Goal: Browse casually: Explore the website without a specific task or goal

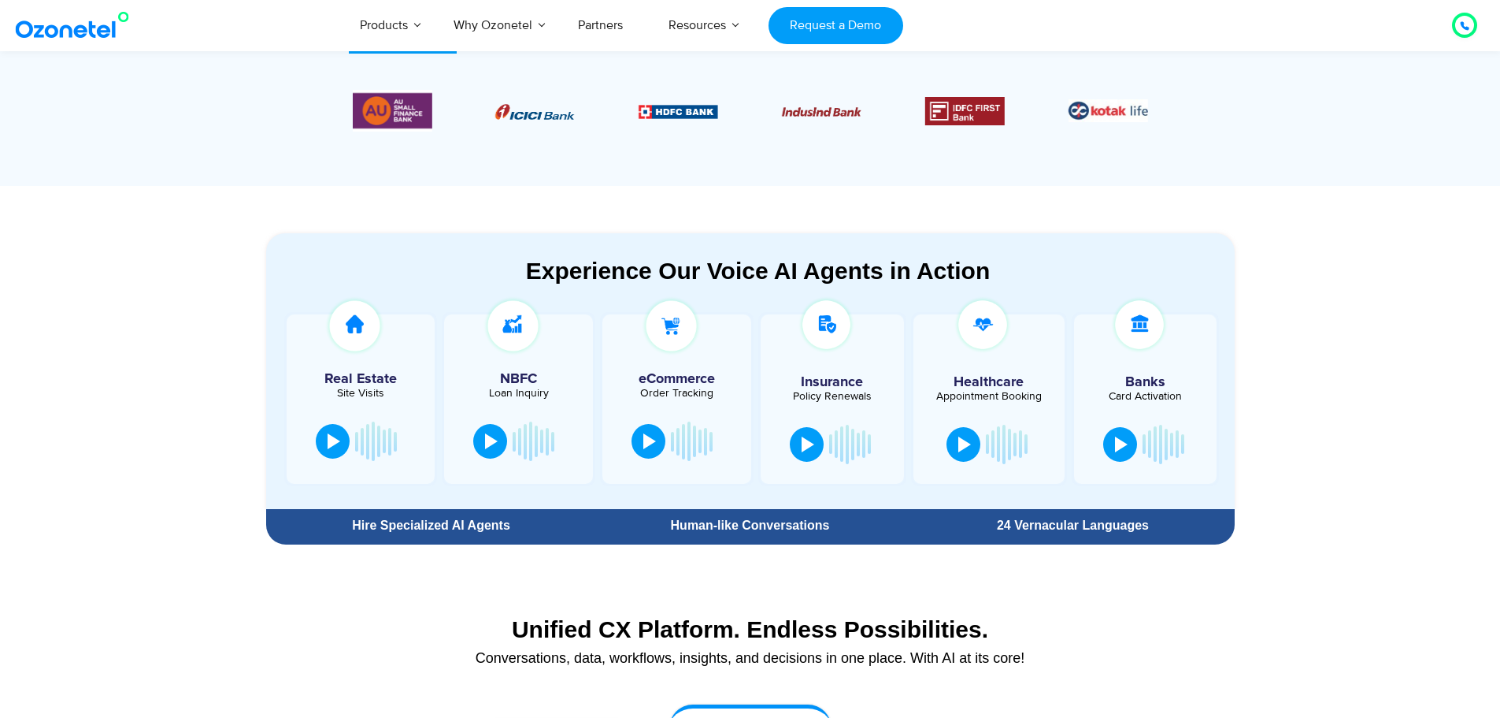
scroll to position [566, 0]
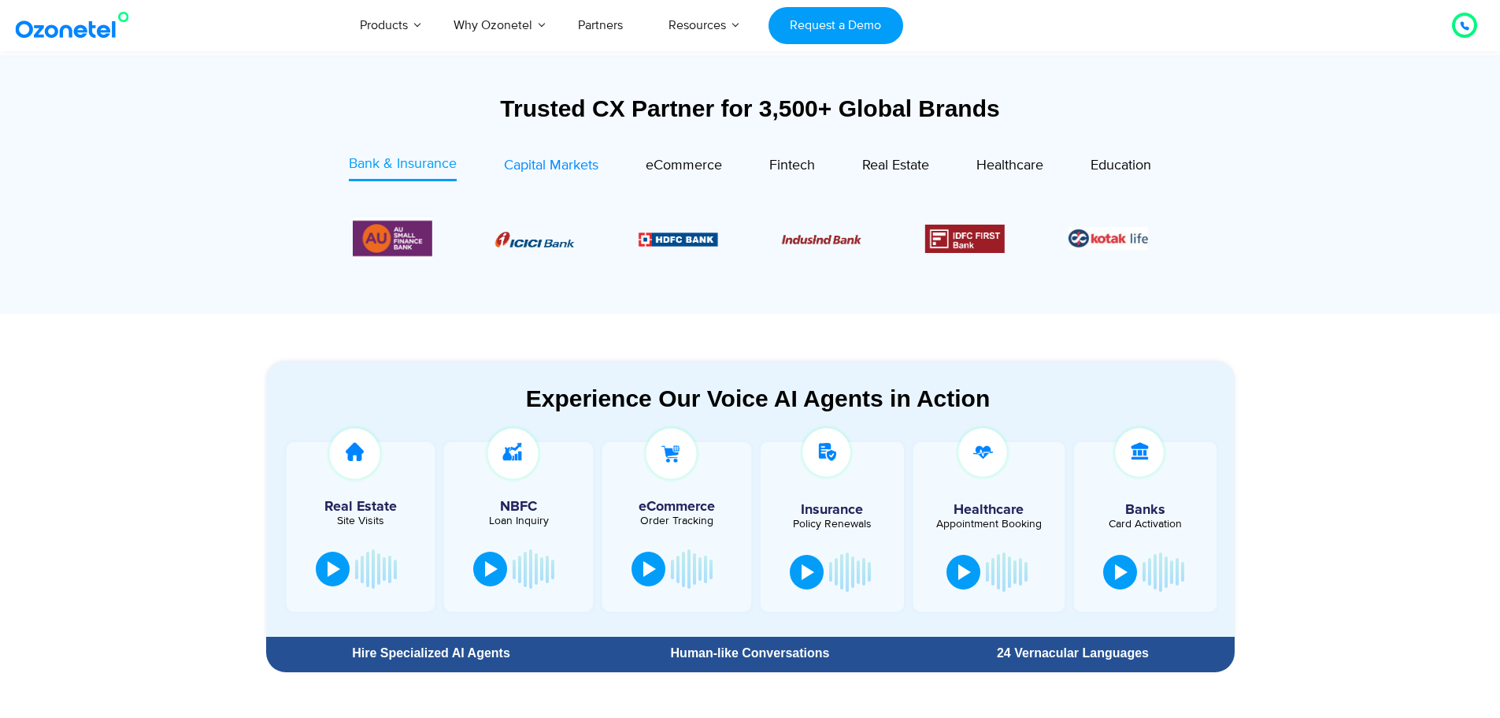
click at [570, 158] on span "Capital Markets" at bounding box center [551, 165] width 95 height 17
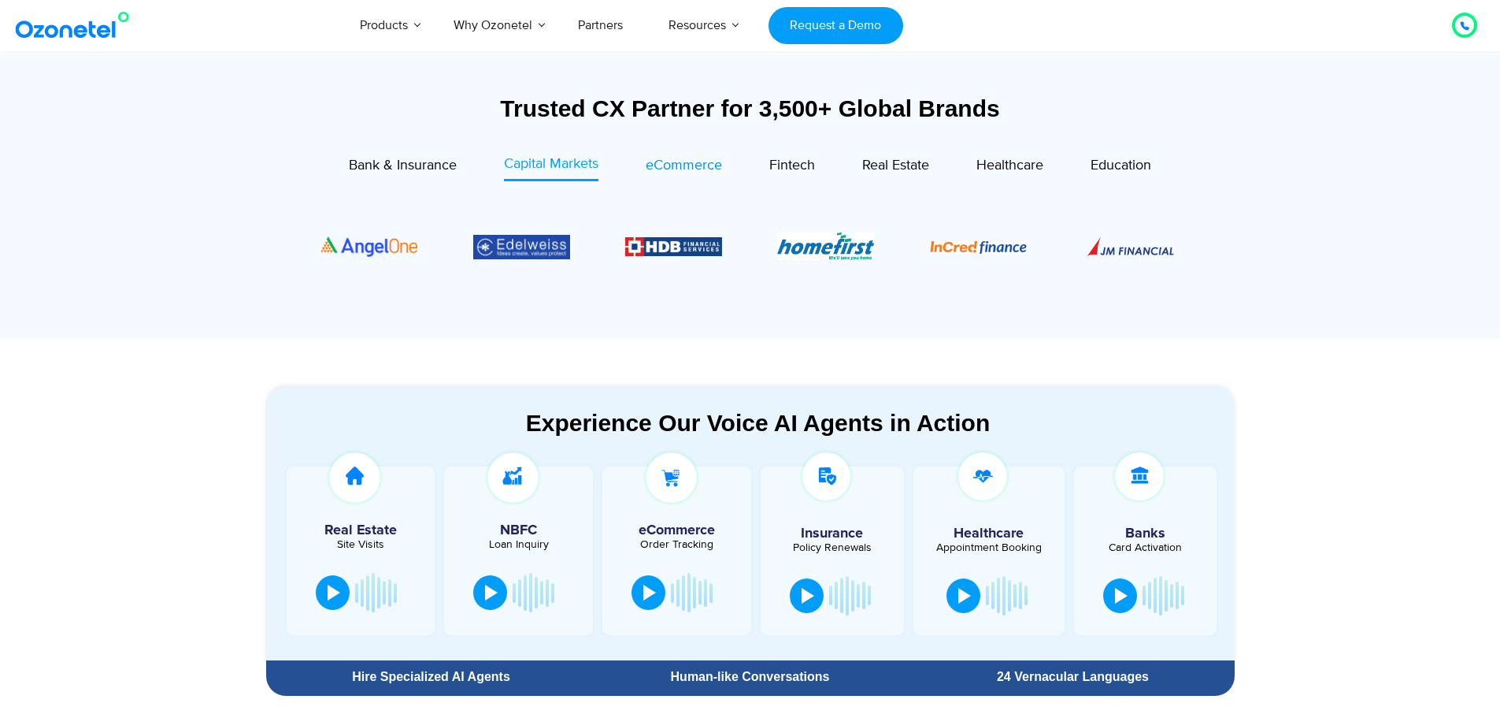
click at [681, 162] on span "eCommerce" at bounding box center [684, 165] width 76 height 17
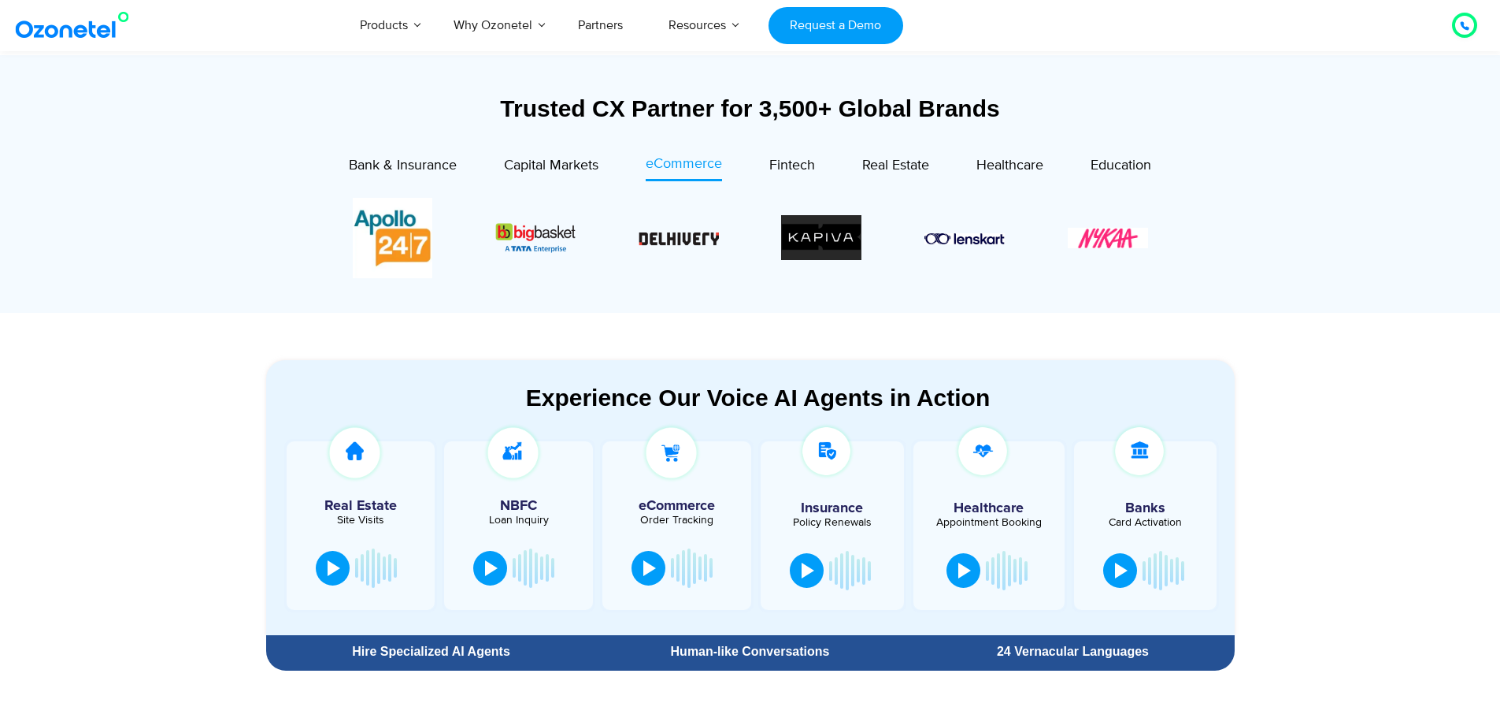
click at [835, 160] on div "Real Estate" at bounding box center [872, 168] width 114 height 28
click at [779, 163] on span "Fintech" at bounding box center [793, 165] width 46 height 17
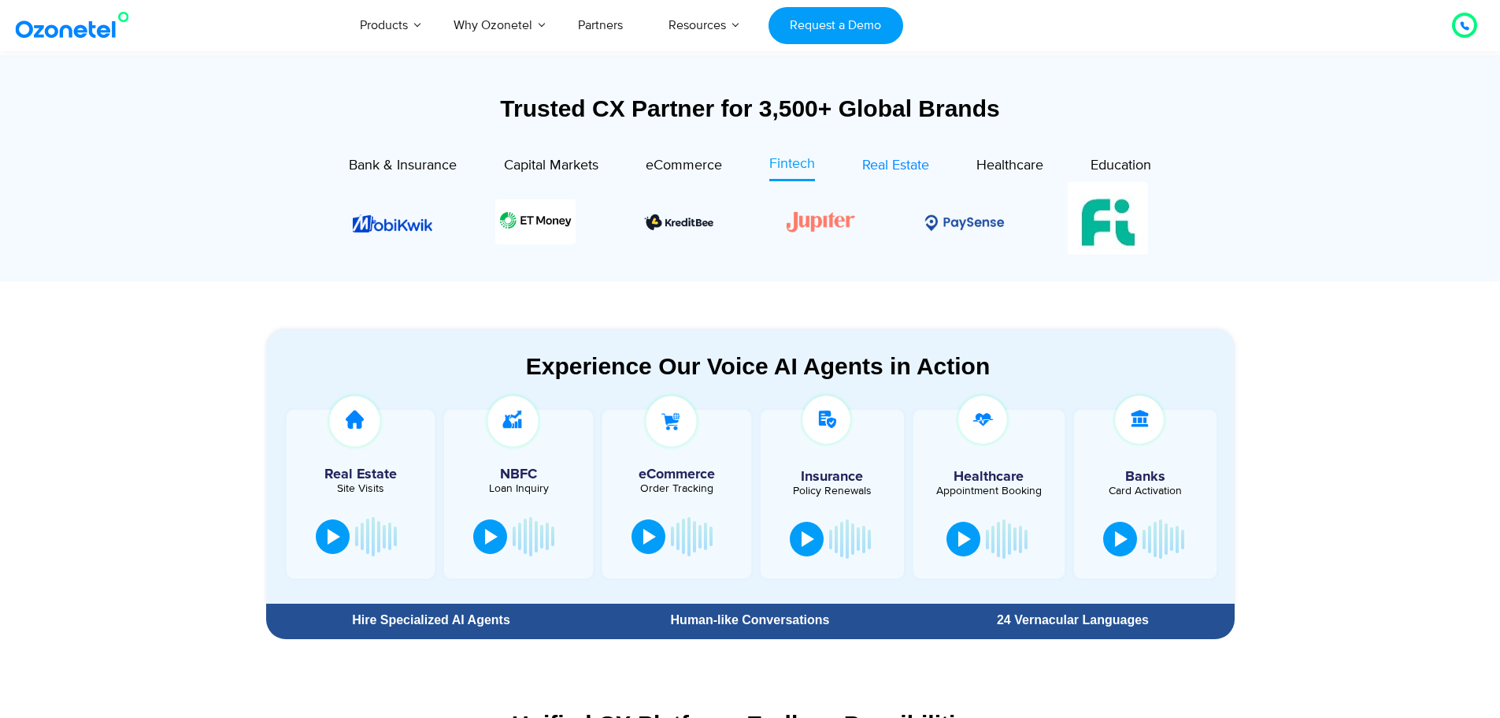
click at [882, 175] on div "Real Estate" at bounding box center [895, 165] width 67 height 21
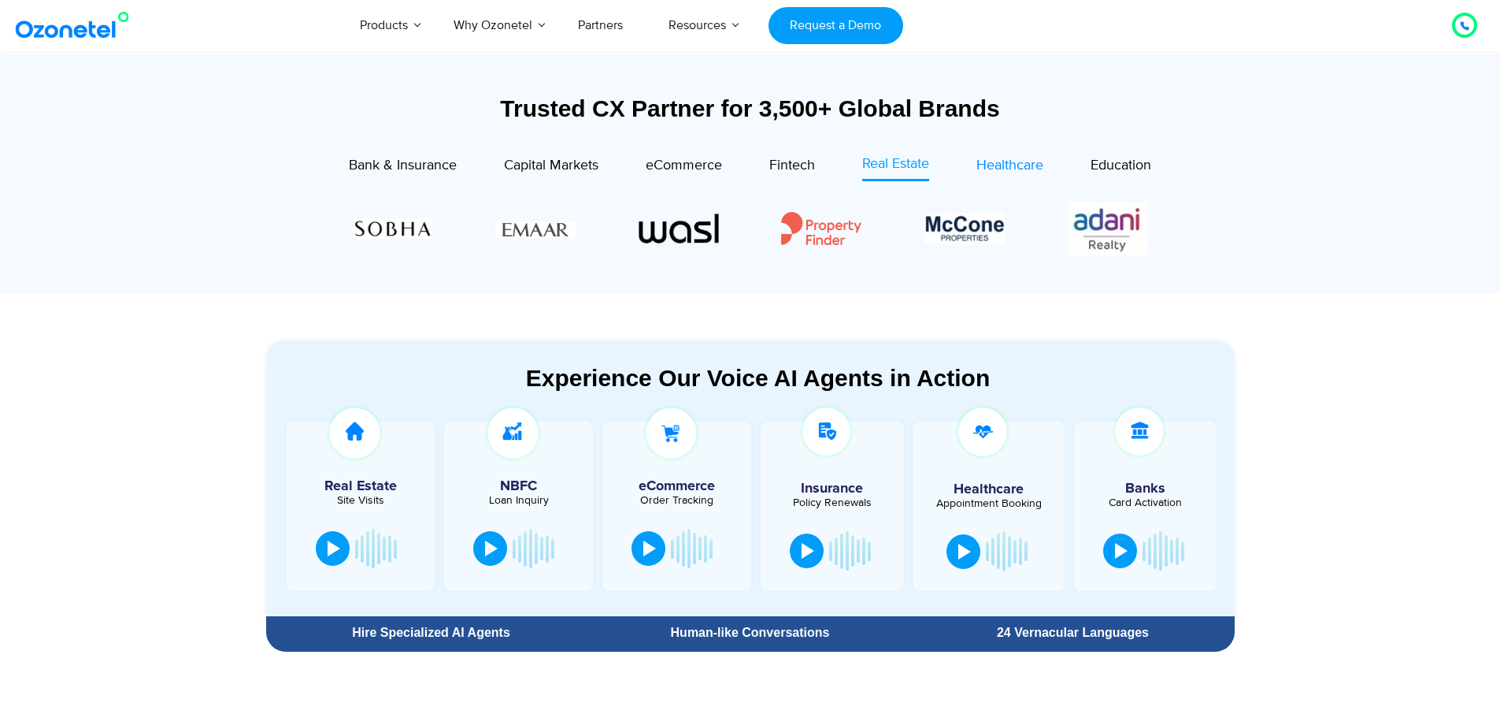
click at [1027, 166] on span "Healthcare" at bounding box center [1010, 165] width 67 height 17
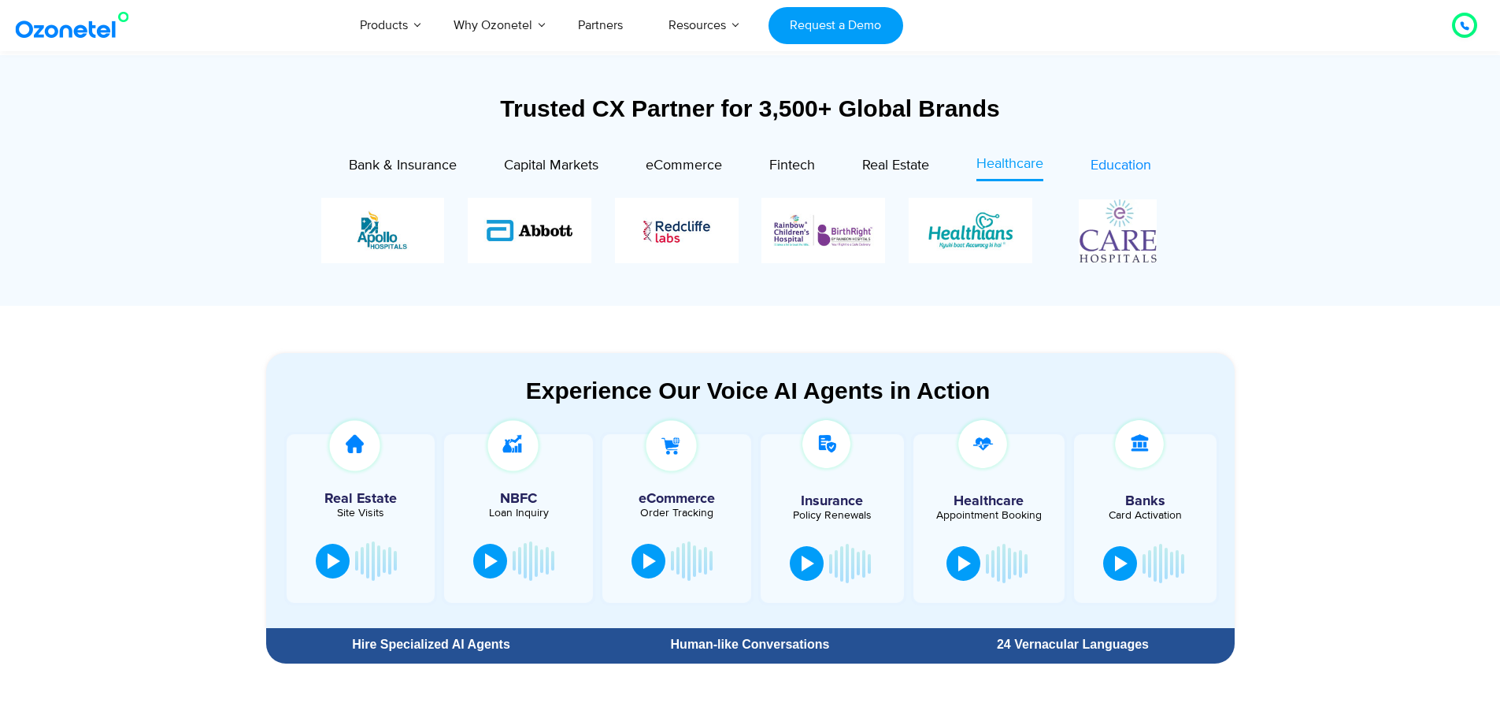
click at [1125, 164] on span "Education" at bounding box center [1121, 165] width 61 height 17
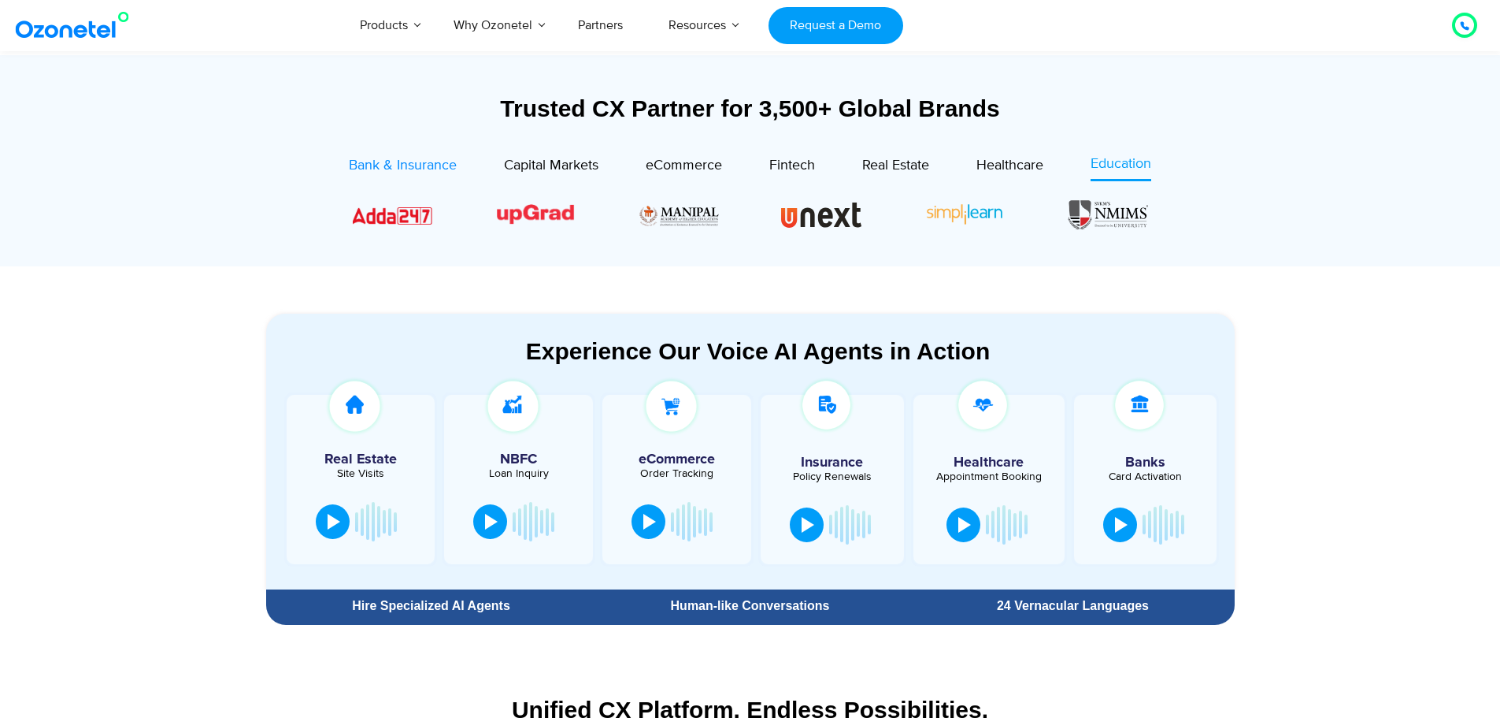
click at [395, 168] on span "Bank & Insurance" at bounding box center [403, 165] width 108 height 17
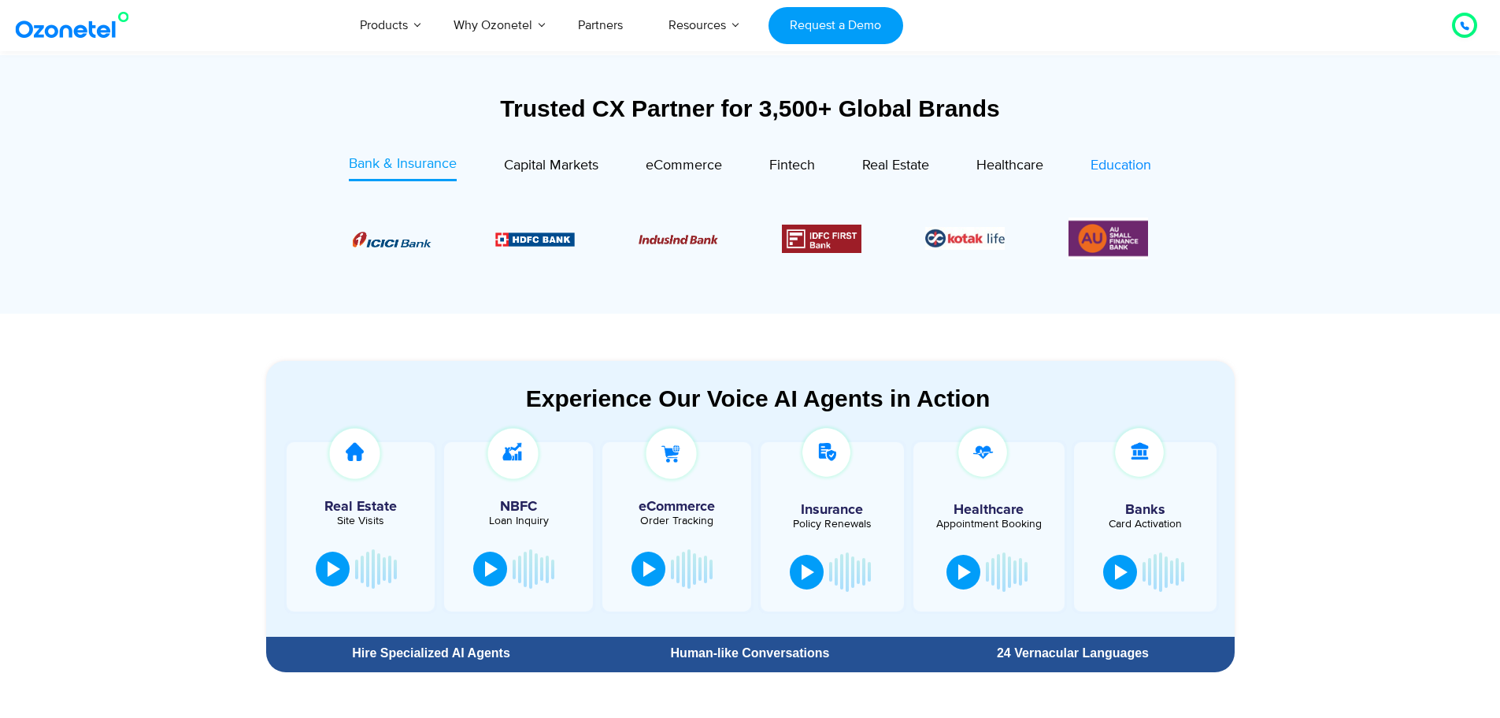
click at [1114, 164] on span "Education" at bounding box center [1121, 165] width 61 height 17
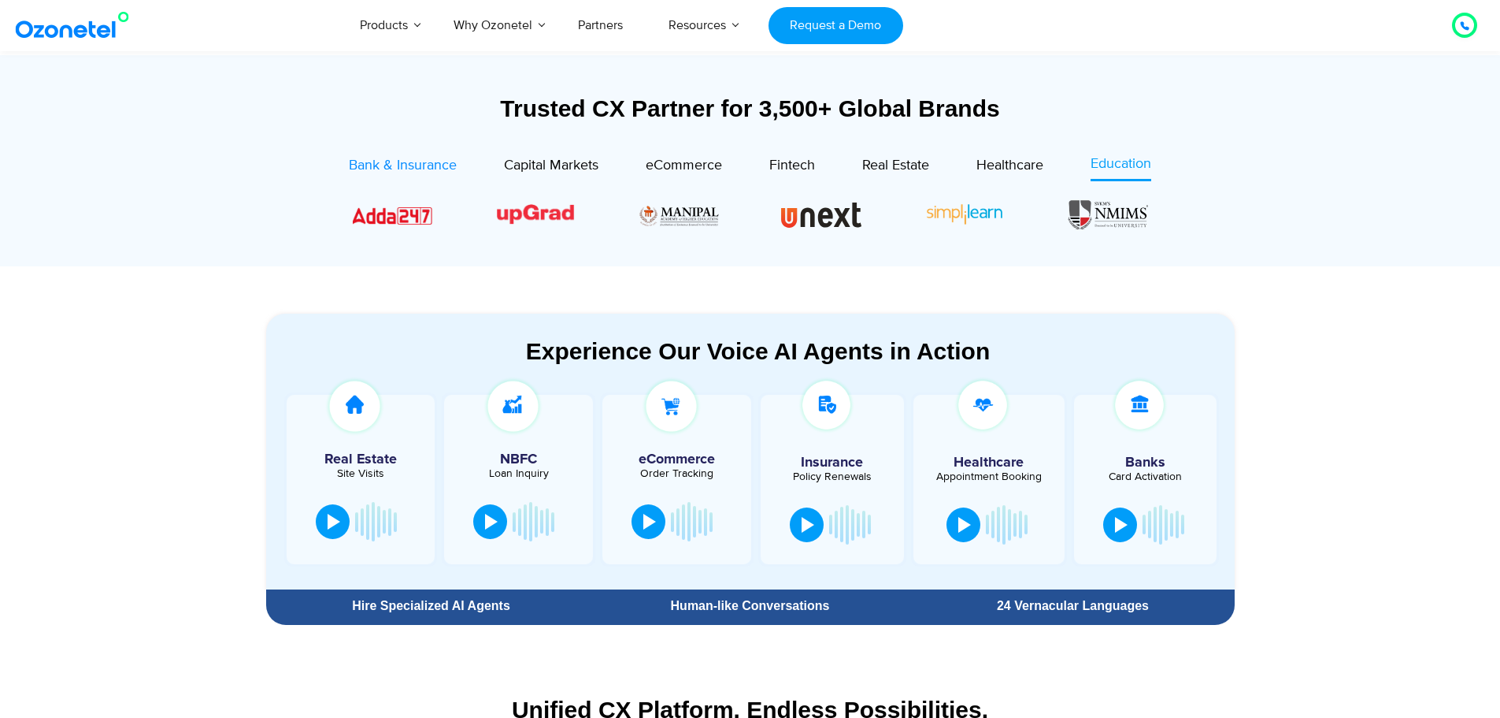
click at [396, 158] on span "Bank & Insurance" at bounding box center [403, 165] width 108 height 17
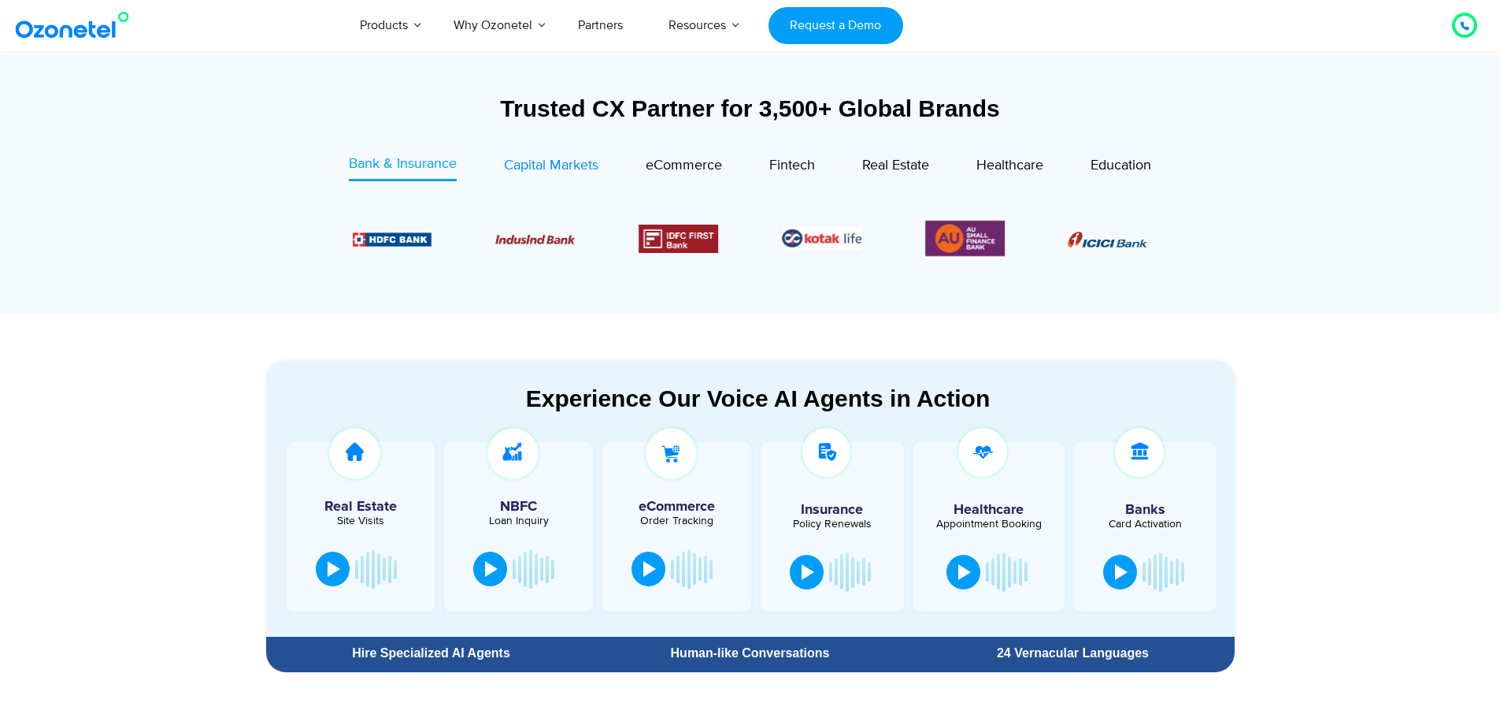
click at [509, 158] on span "Capital Markets" at bounding box center [551, 165] width 95 height 17
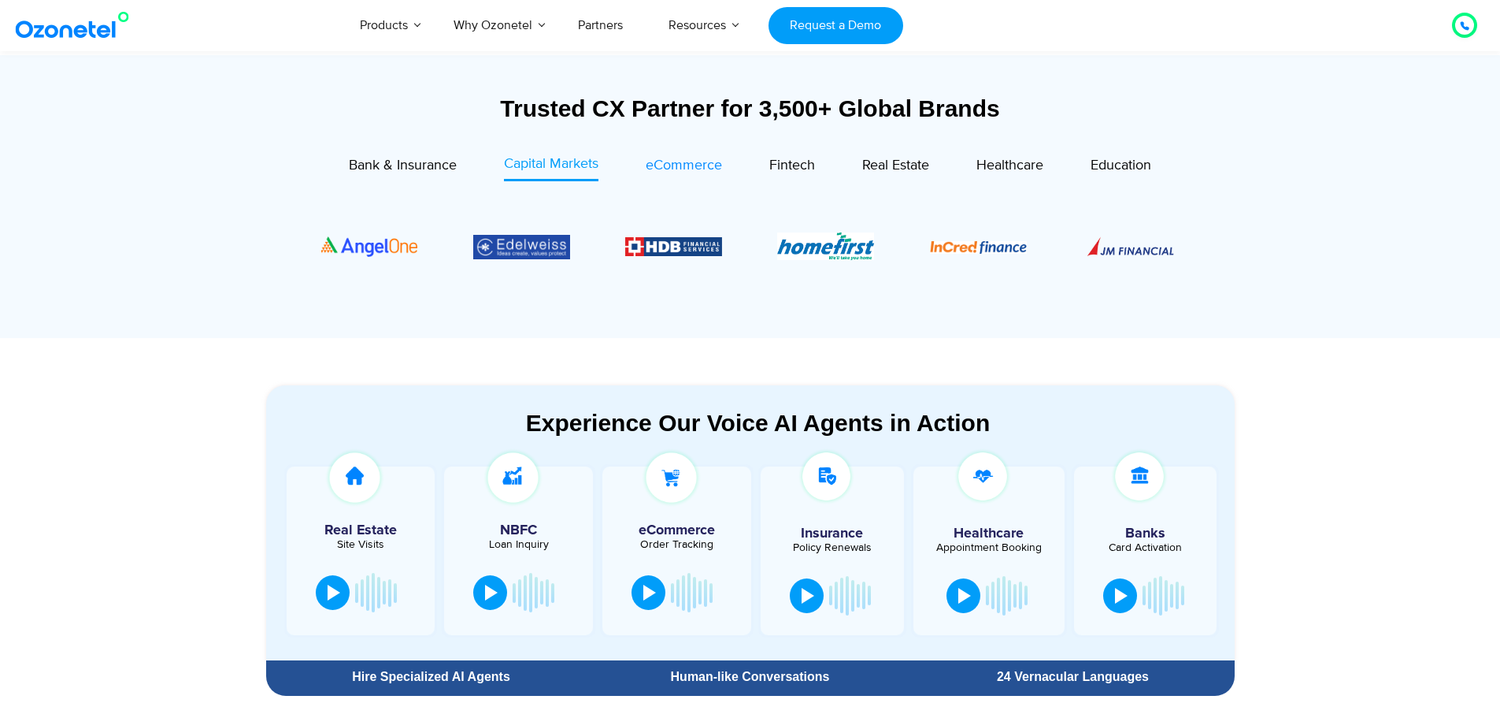
click at [684, 169] on span "eCommerce" at bounding box center [684, 165] width 76 height 17
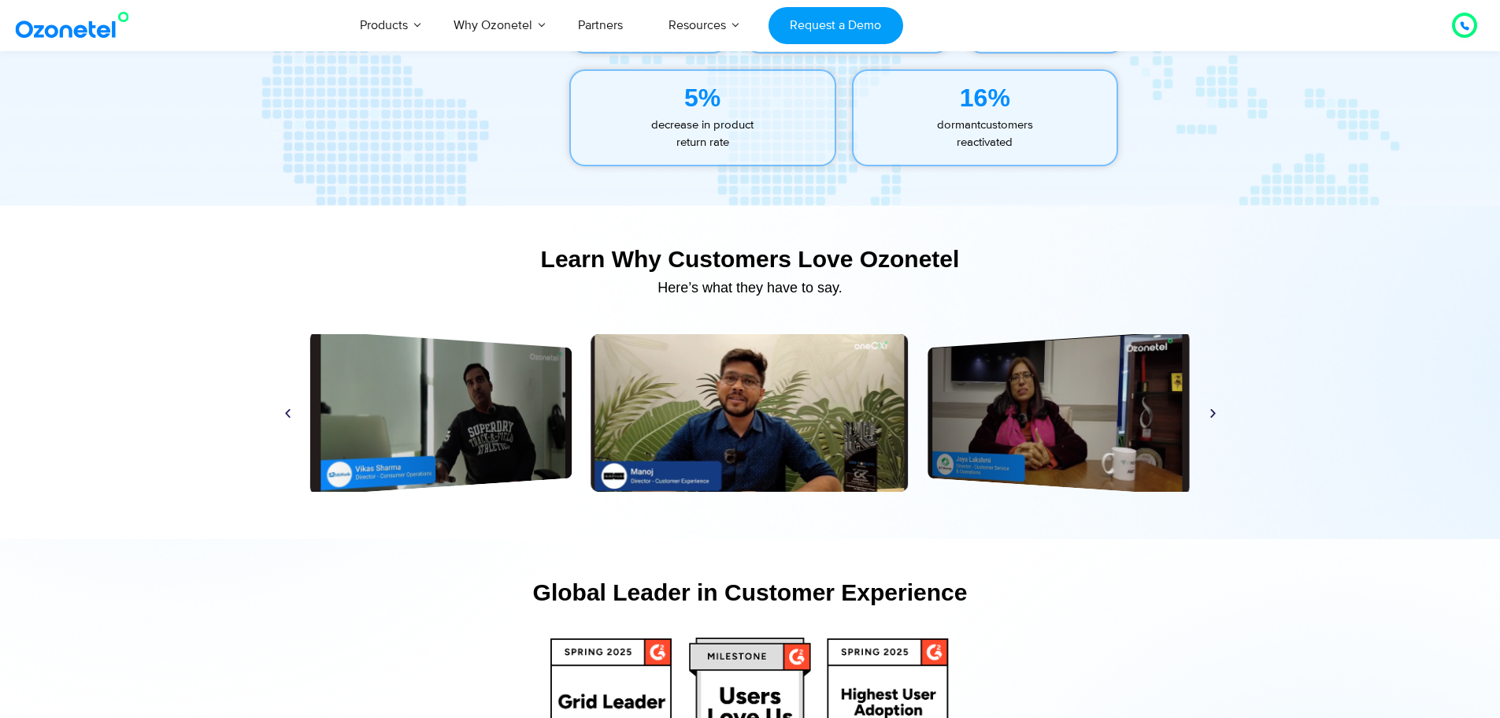
scroll to position [7497, 0]
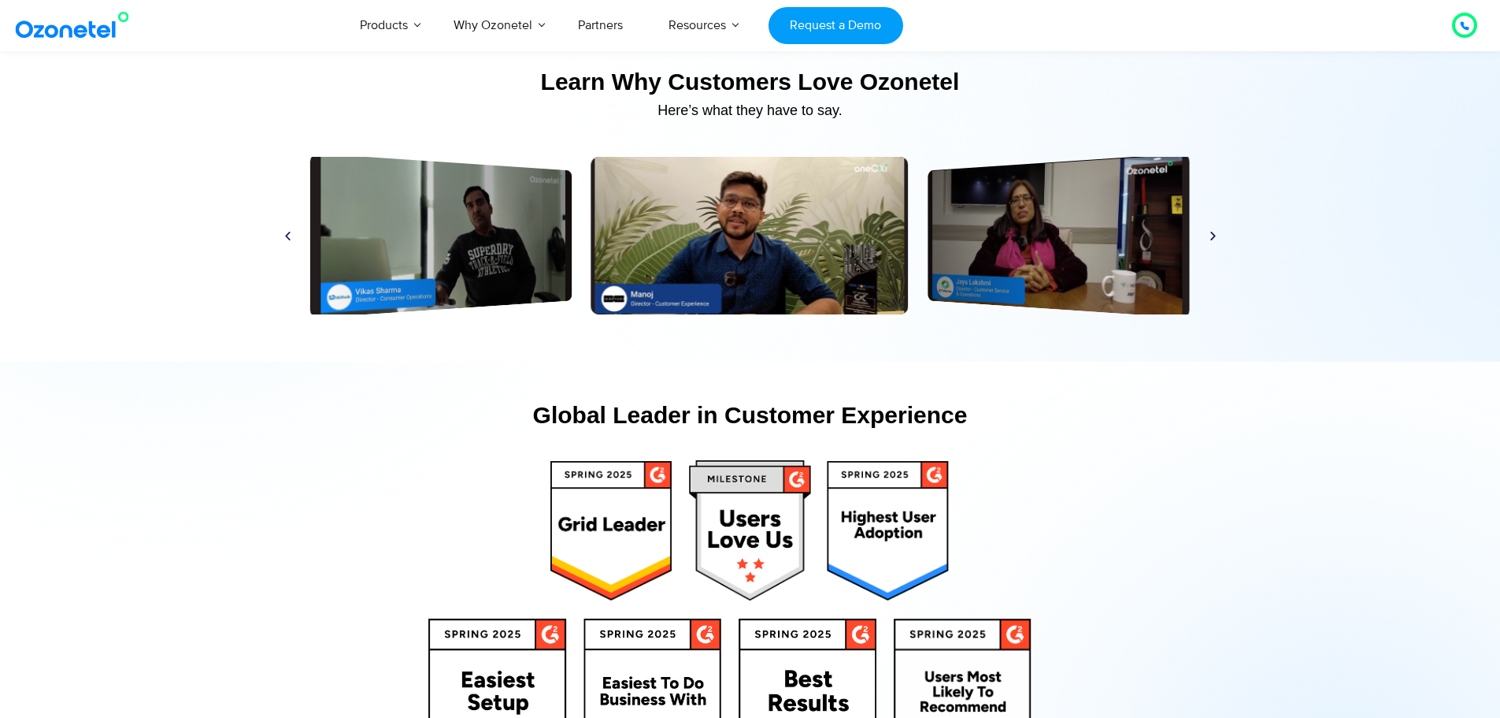
click at [731, 226] on div "Play" at bounding box center [750, 236] width 317 height 158
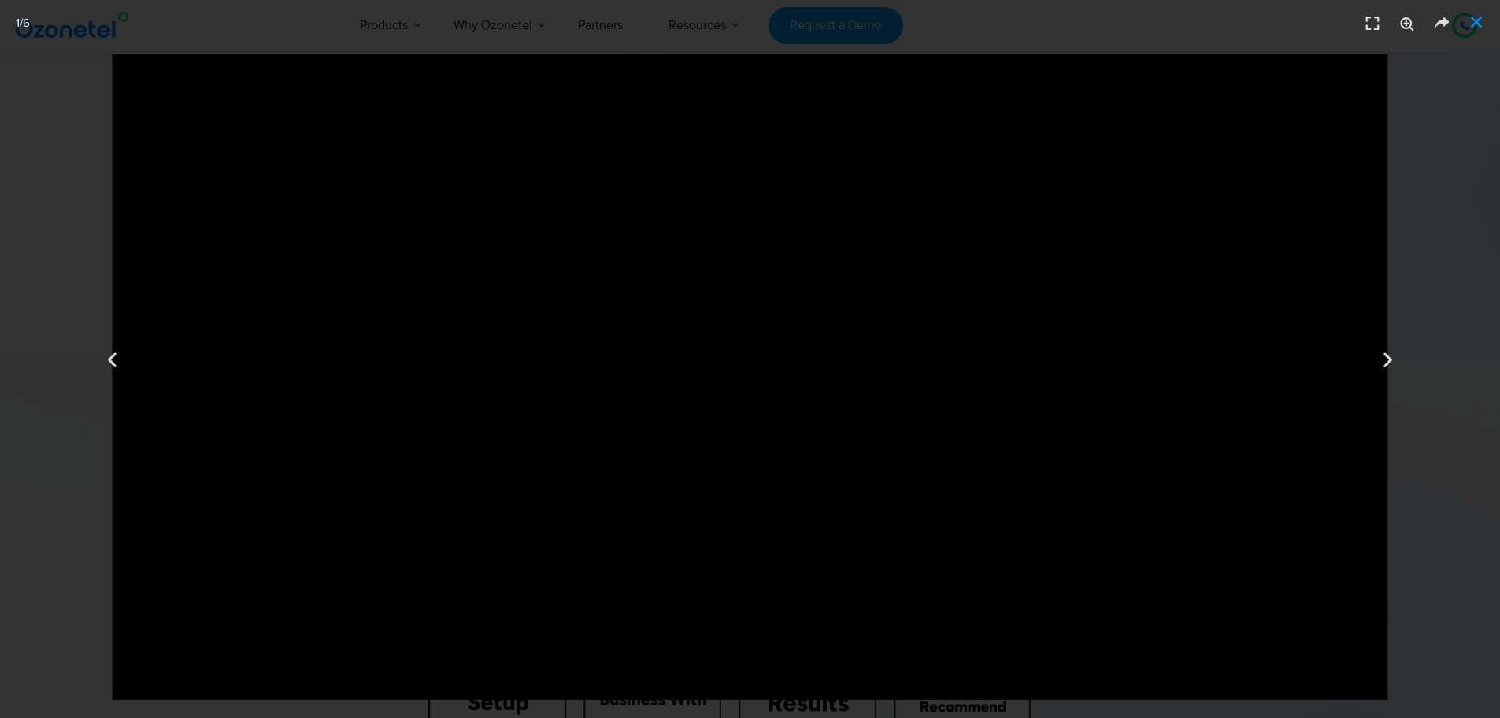
click at [1475, 20] on icon "Close (Esc)" at bounding box center [1477, 22] width 16 height 16
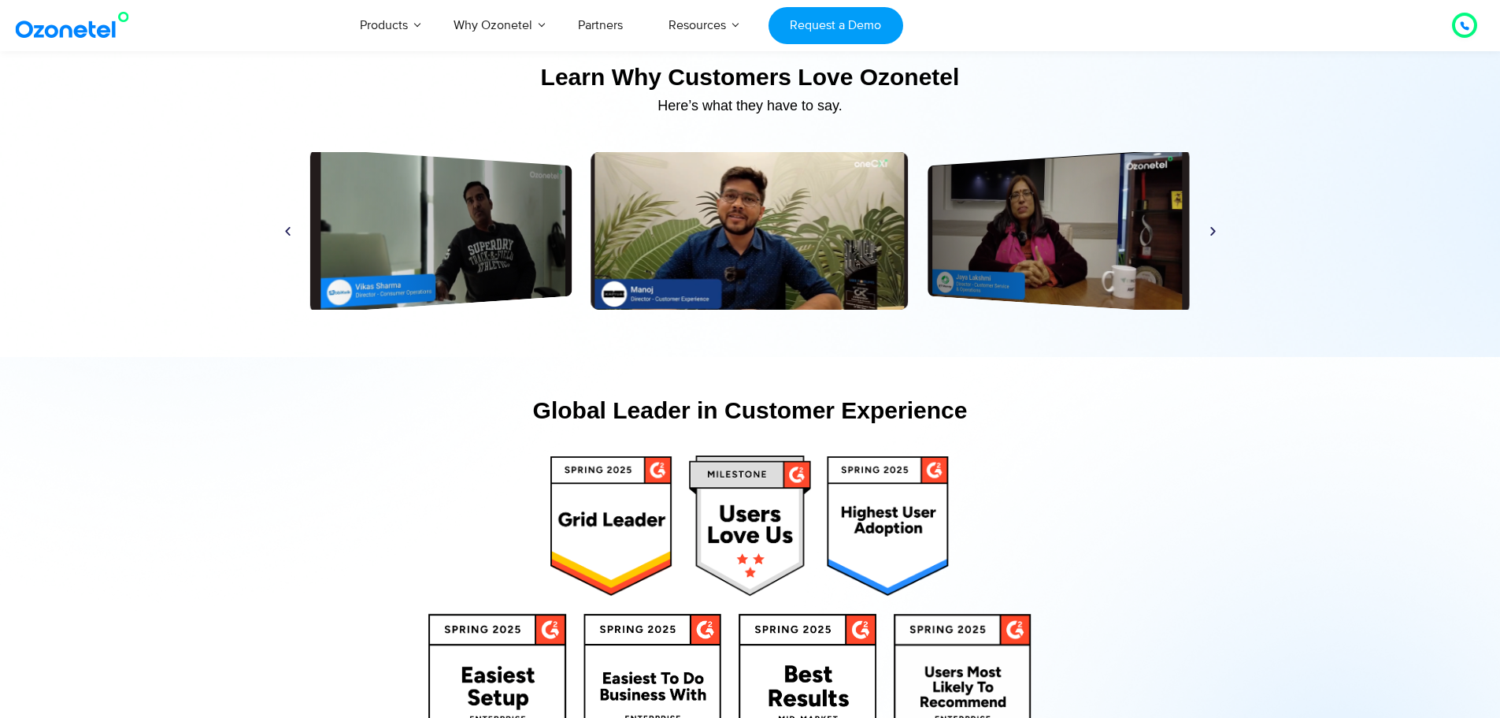
scroll to position [7339, 0]
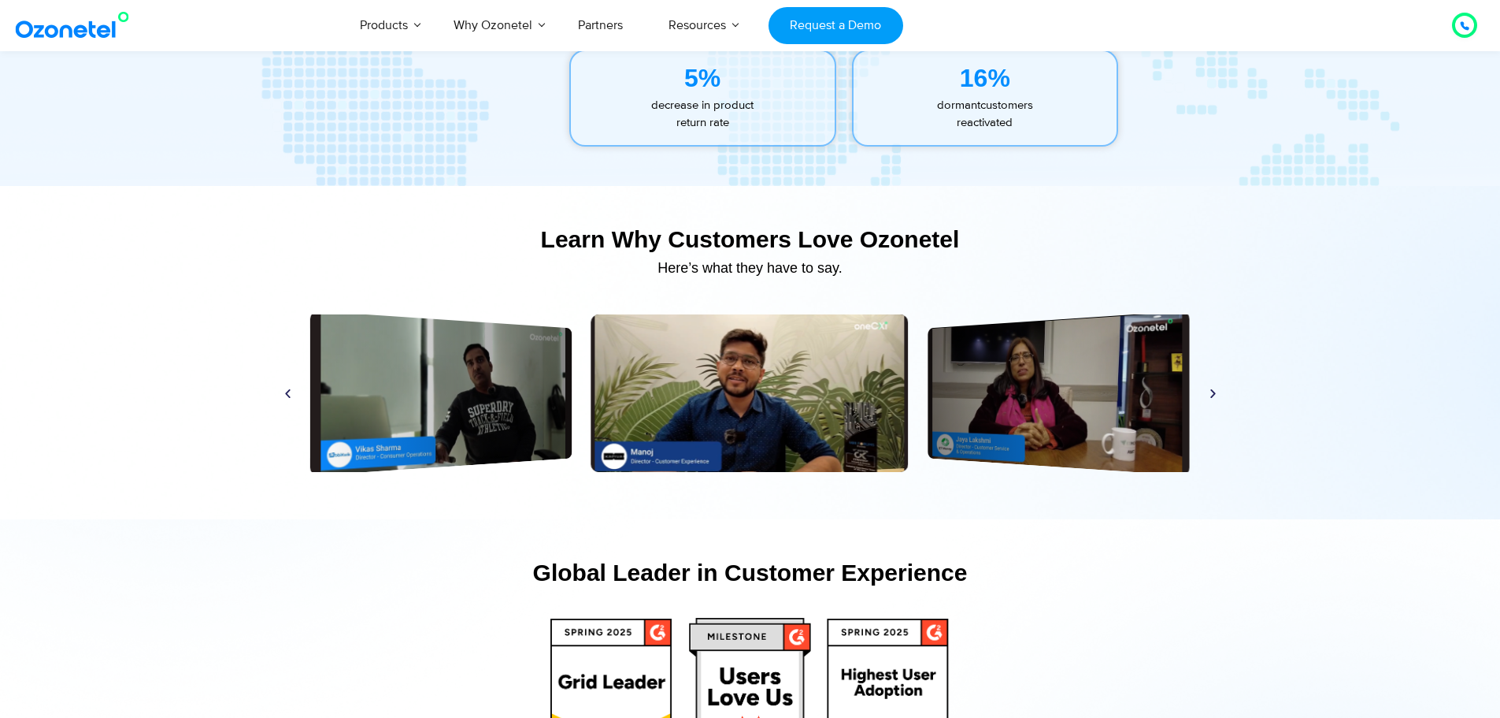
click at [1218, 387] on div "Play Play Play Play Play Play Play Play Play Play Play Play" at bounding box center [750, 393] width 953 height 158
click at [1214, 395] on icon "Next slide" at bounding box center [1213, 393] width 12 height 12
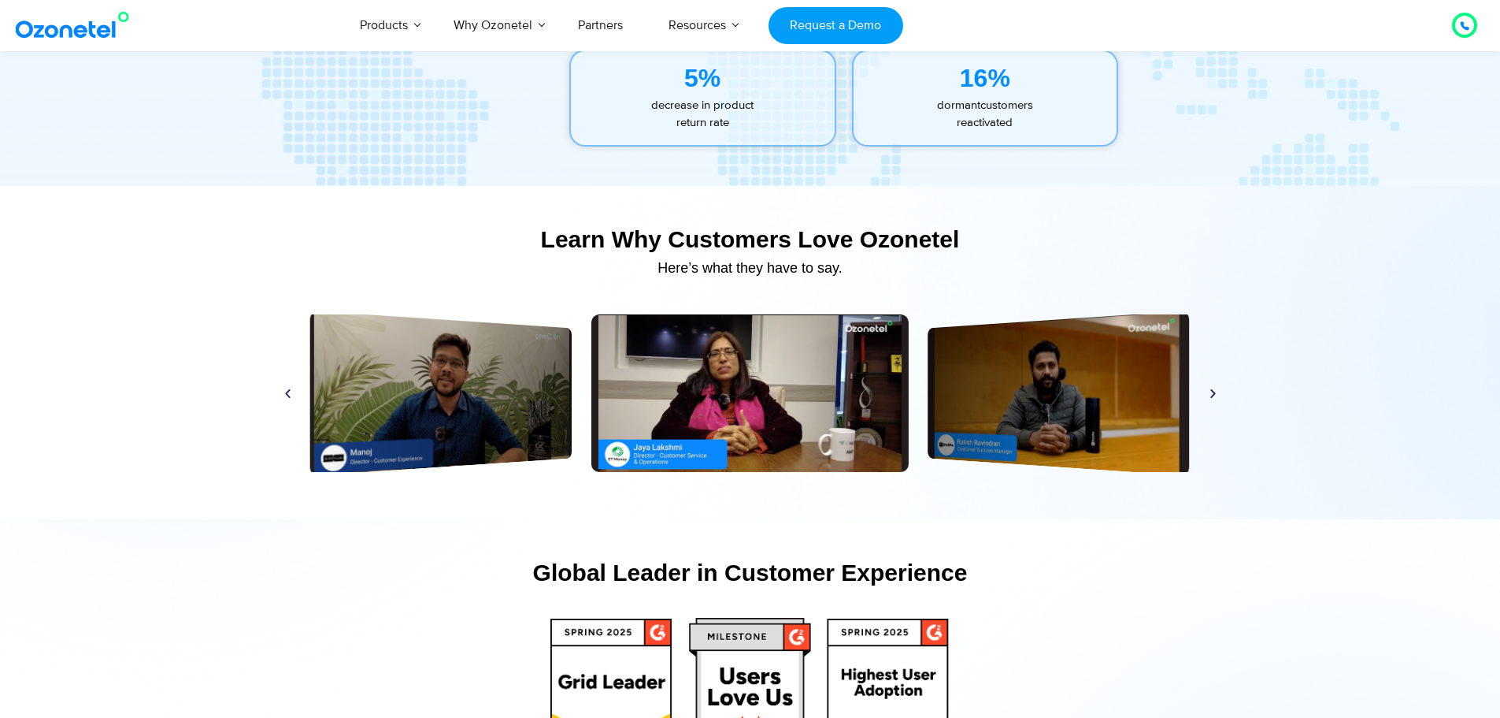
click at [1213, 395] on icon "Next slide" at bounding box center [1213, 393] width 12 height 12
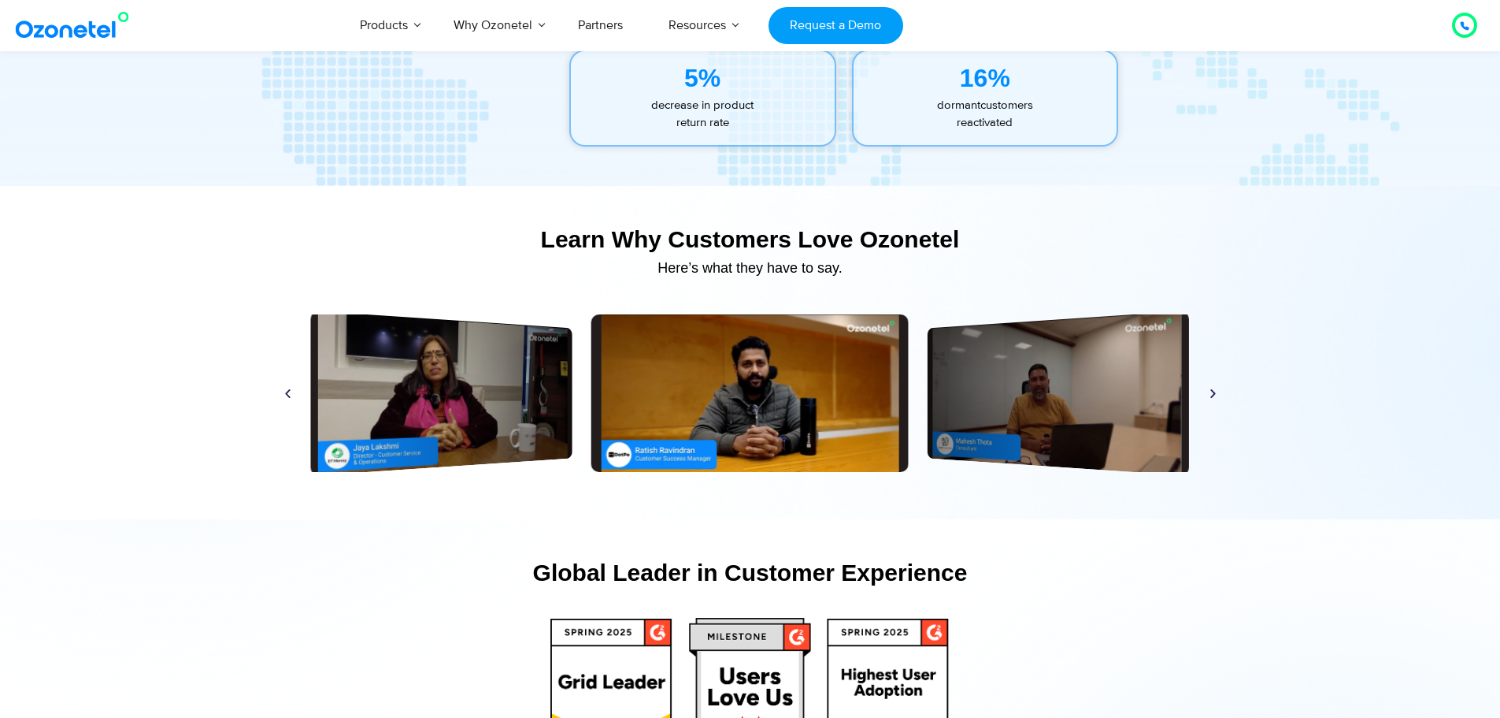
click at [1213, 395] on icon "Next slide" at bounding box center [1213, 393] width 12 height 12
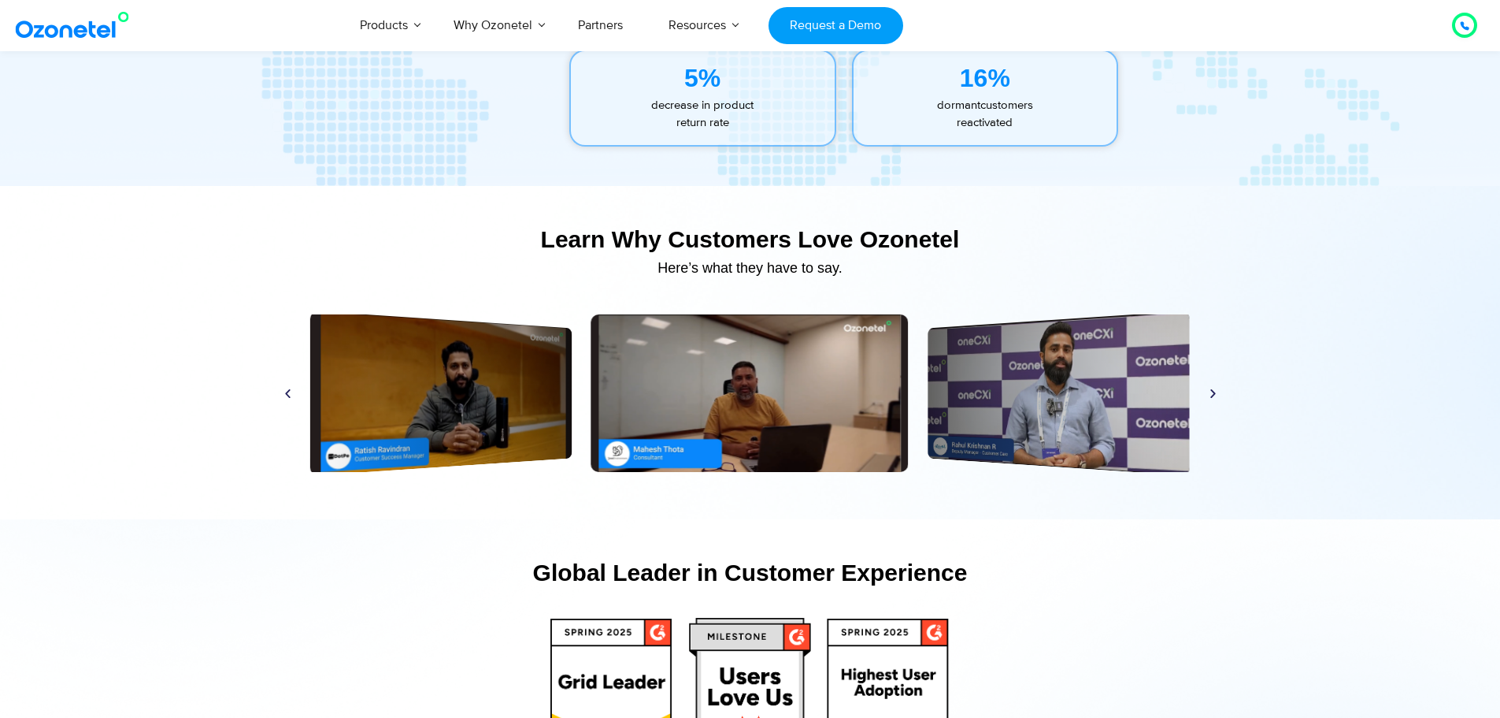
click at [1213, 395] on icon "Next slide" at bounding box center [1213, 393] width 12 height 12
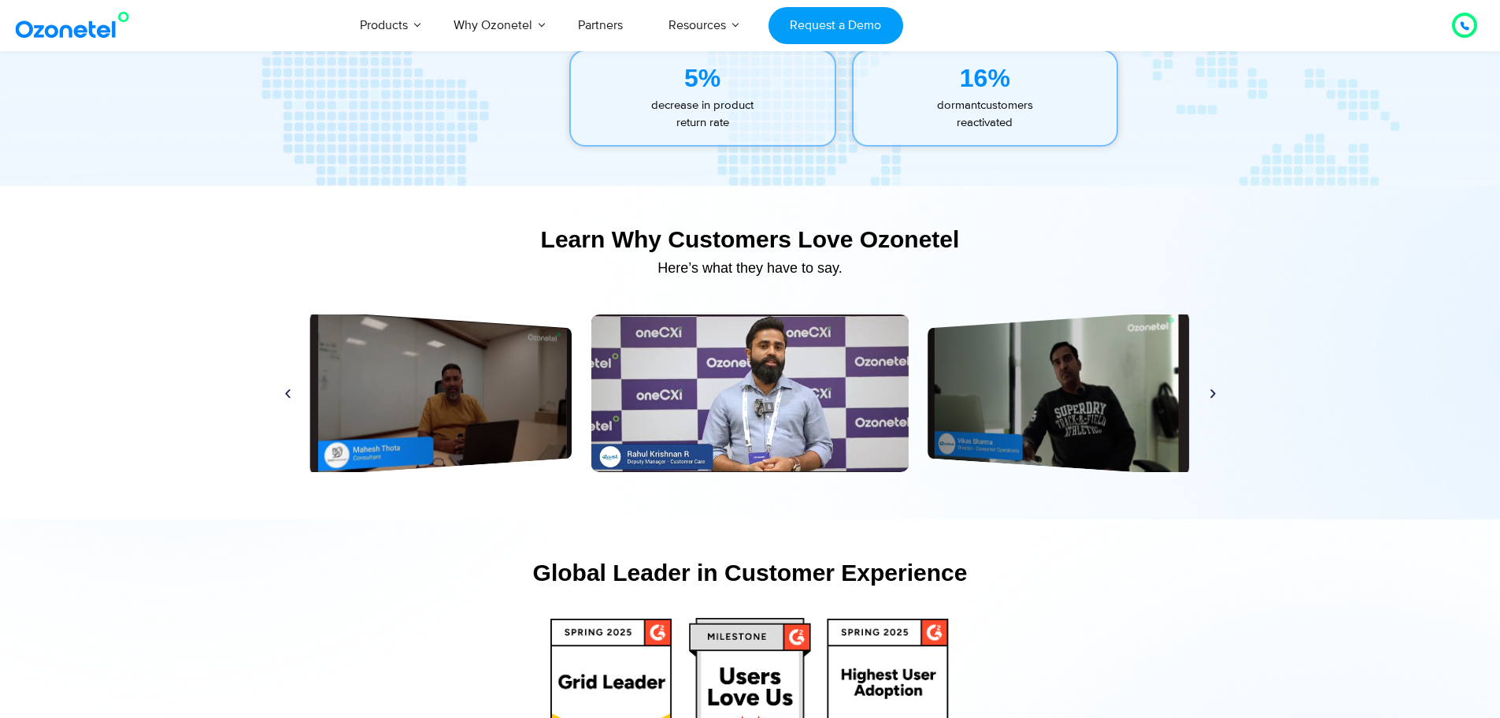
click at [1213, 395] on icon "Next slide" at bounding box center [1213, 393] width 12 height 12
click at [285, 396] on icon "Previous slide" at bounding box center [288, 393] width 12 height 12
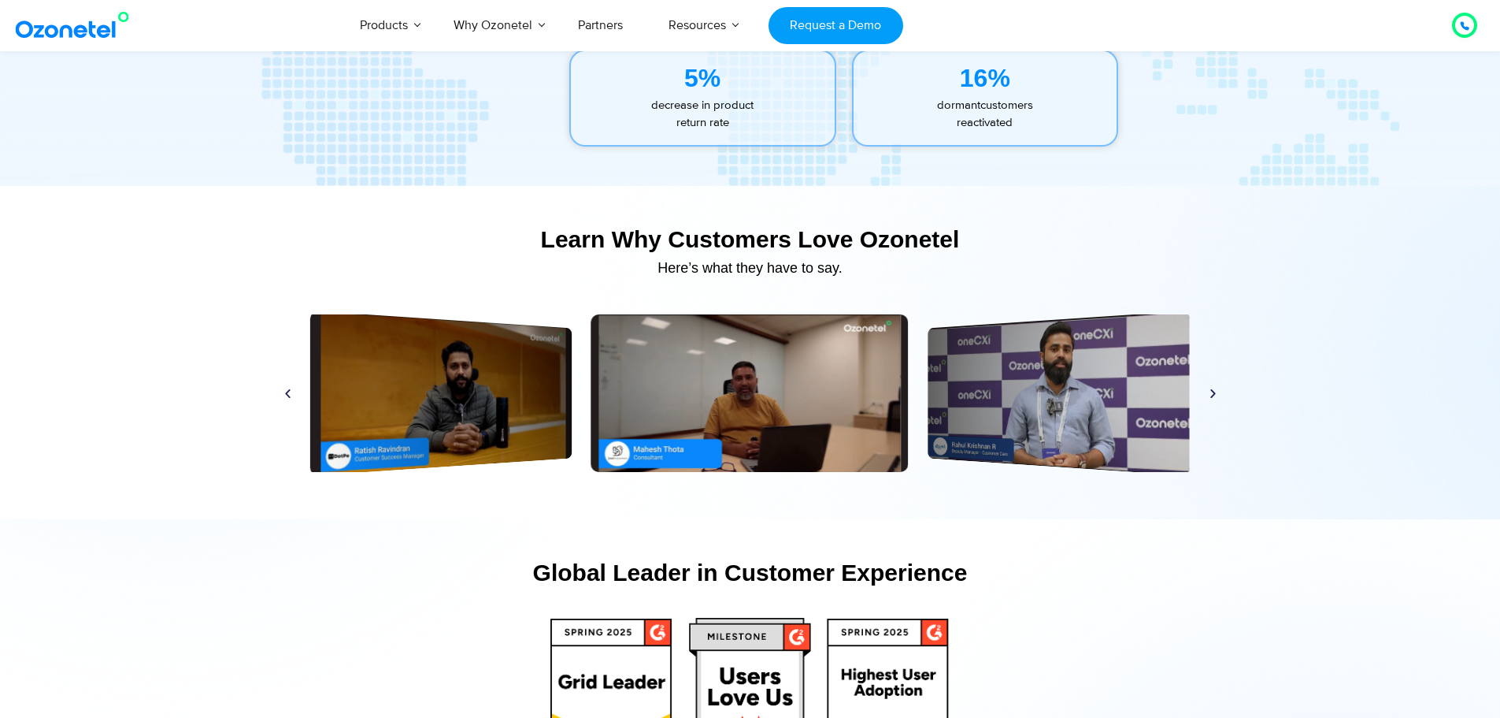
click at [285, 396] on icon "Previous slide" at bounding box center [288, 393] width 12 height 12
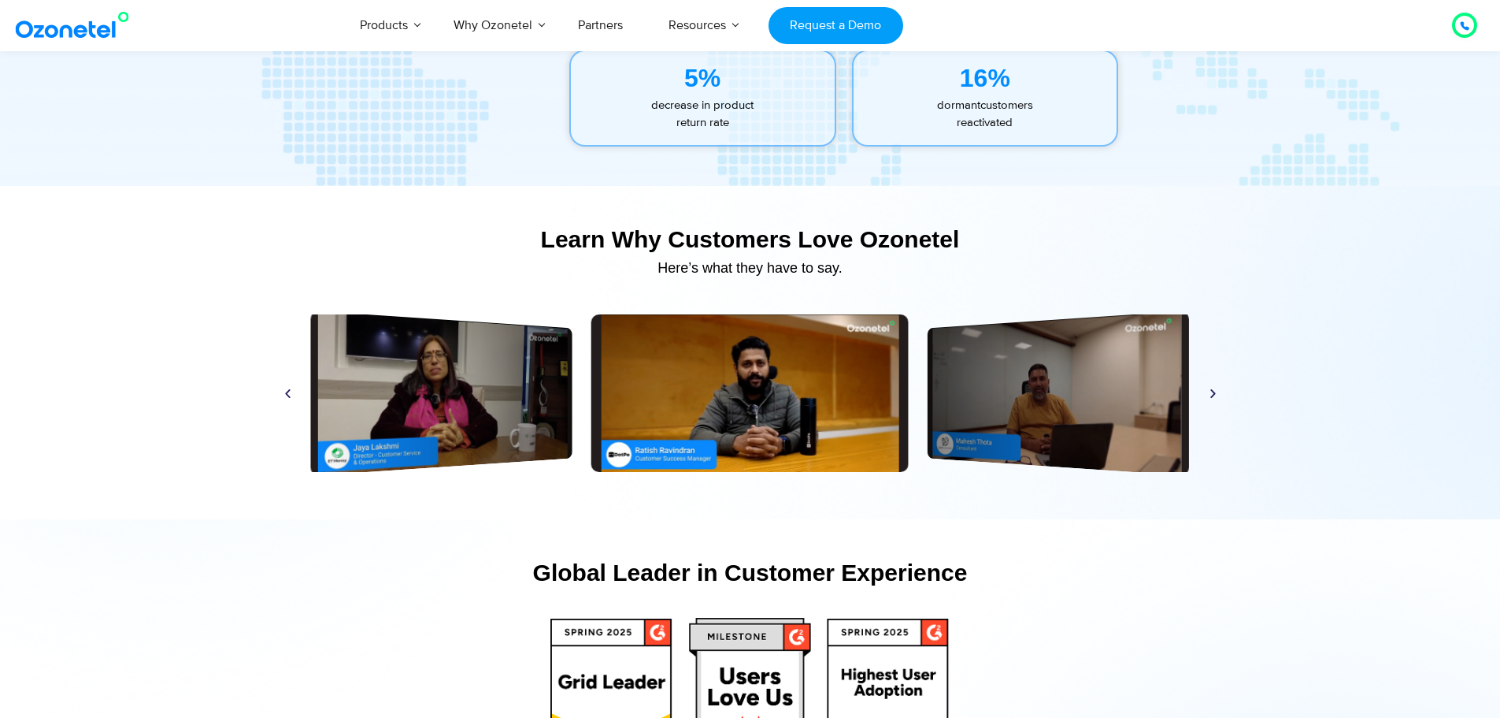
click at [285, 396] on icon "Previous slide" at bounding box center [288, 393] width 12 height 12
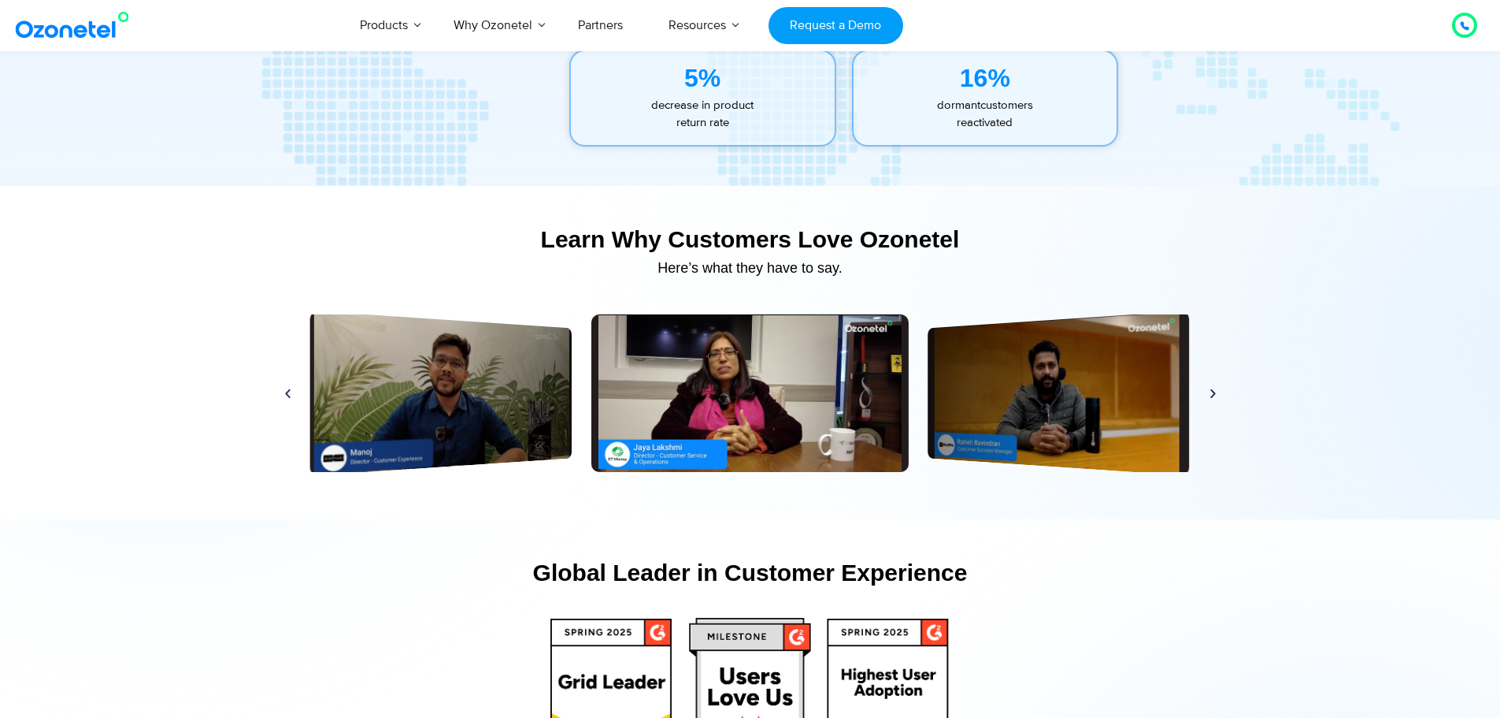
click at [291, 392] on icon "Previous slide" at bounding box center [288, 393] width 12 height 12
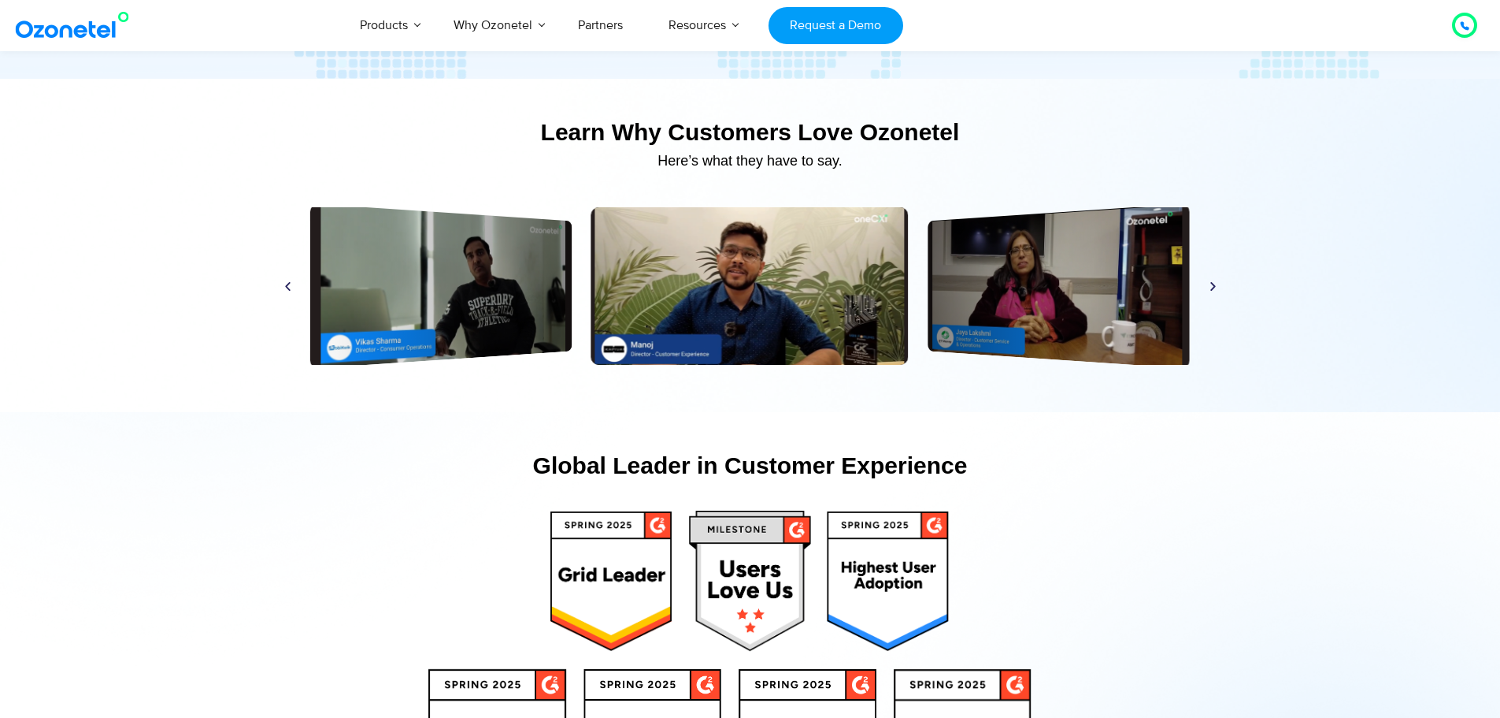
scroll to position [7418, 0]
